Goal: Task Accomplishment & Management: Use online tool/utility

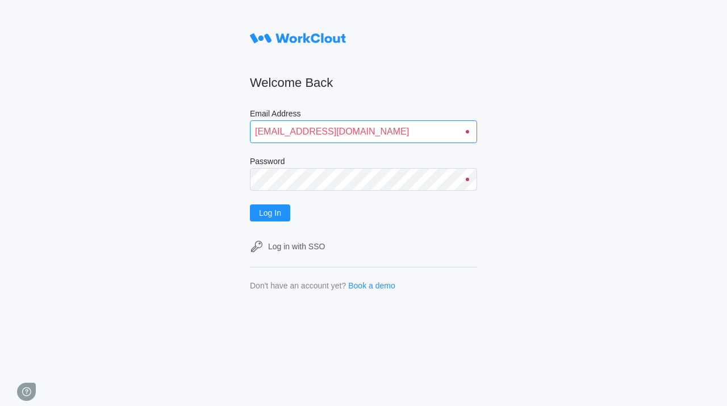
type input "quadristi@simcona.com"
